Goal: Find specific page/section: Find specific page/section

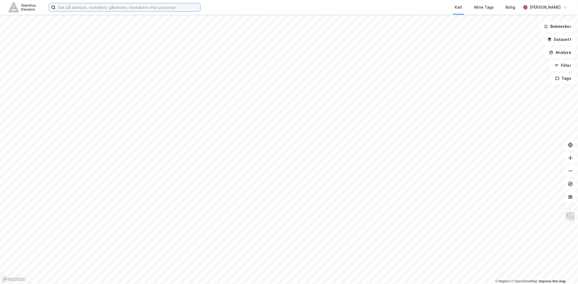
click at [74, 7] on input at bounding box center [128, 7] width 145 height 8
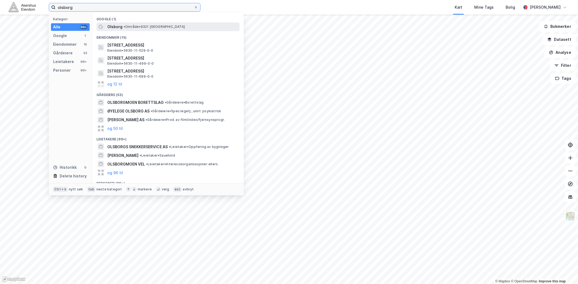
type input "olsborg"
click at [119, 23] on div "Olsborg • Område • 9321 [GEOGRAPHIC_DATA]" at bounding box center [167, 26] width 143 height 9
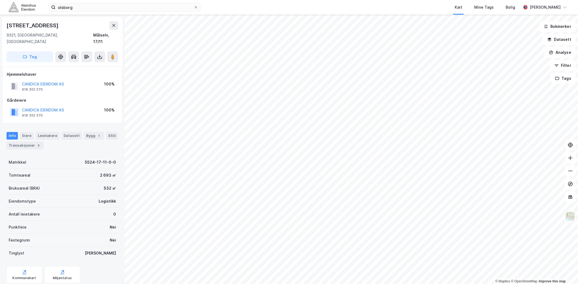
scroll to position [10, 0]
